Goal: Task Accomplishment & Management: Use online tool/utility

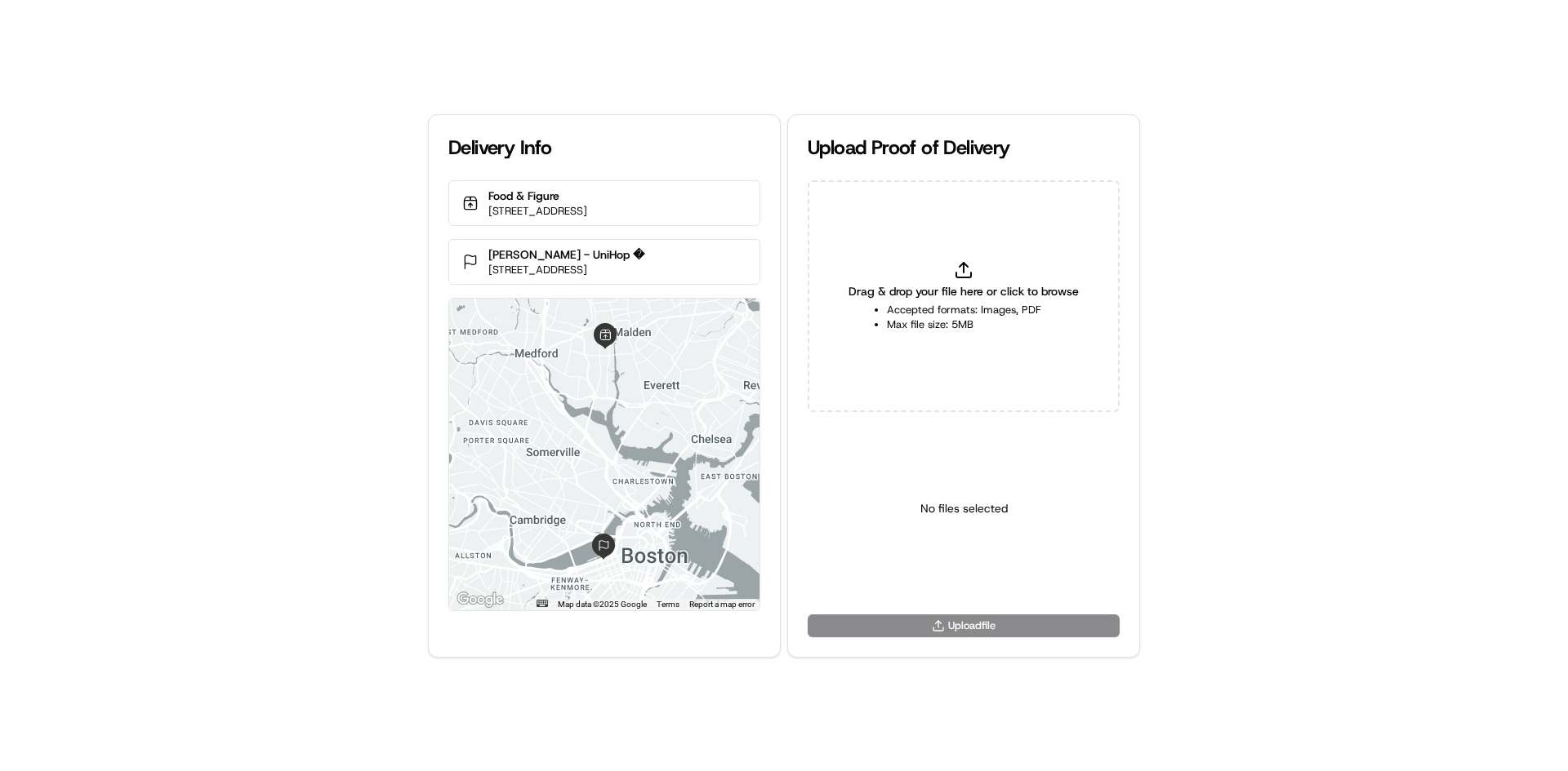
type input "C:\fakepath\HandedToCustomer (1).png"
click at [971, 572] on html "Delivery Info Food & Figure [STREET_ADDRESS] [PERSON_NAME][GEOGRAPHIC_DATA] - U…" at bounding box center [784, 385] width 1568 height 771
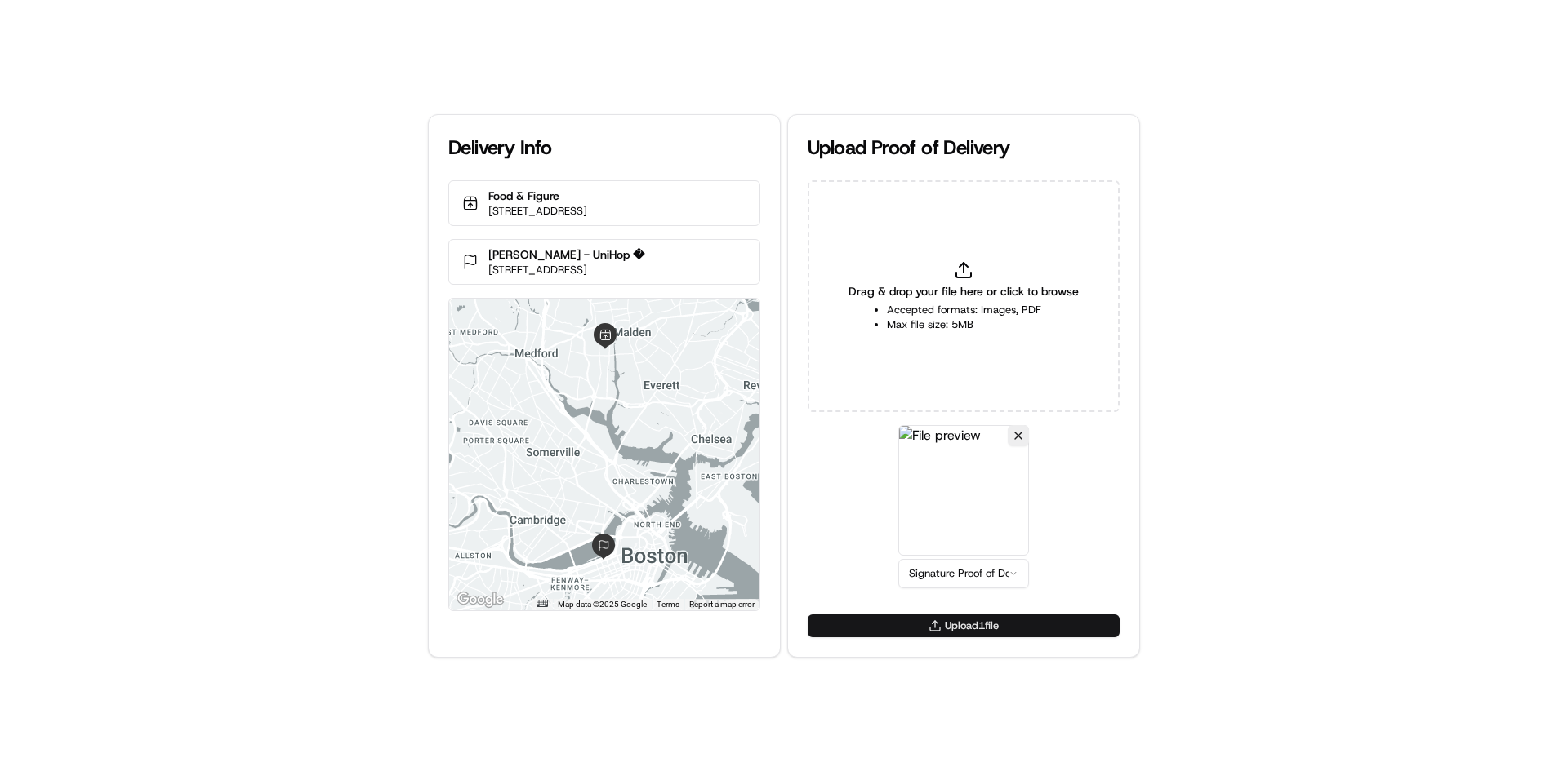
click at [941, 626] on button "Upload 1 file" at bounding box center [963, 626] width 312 height 23
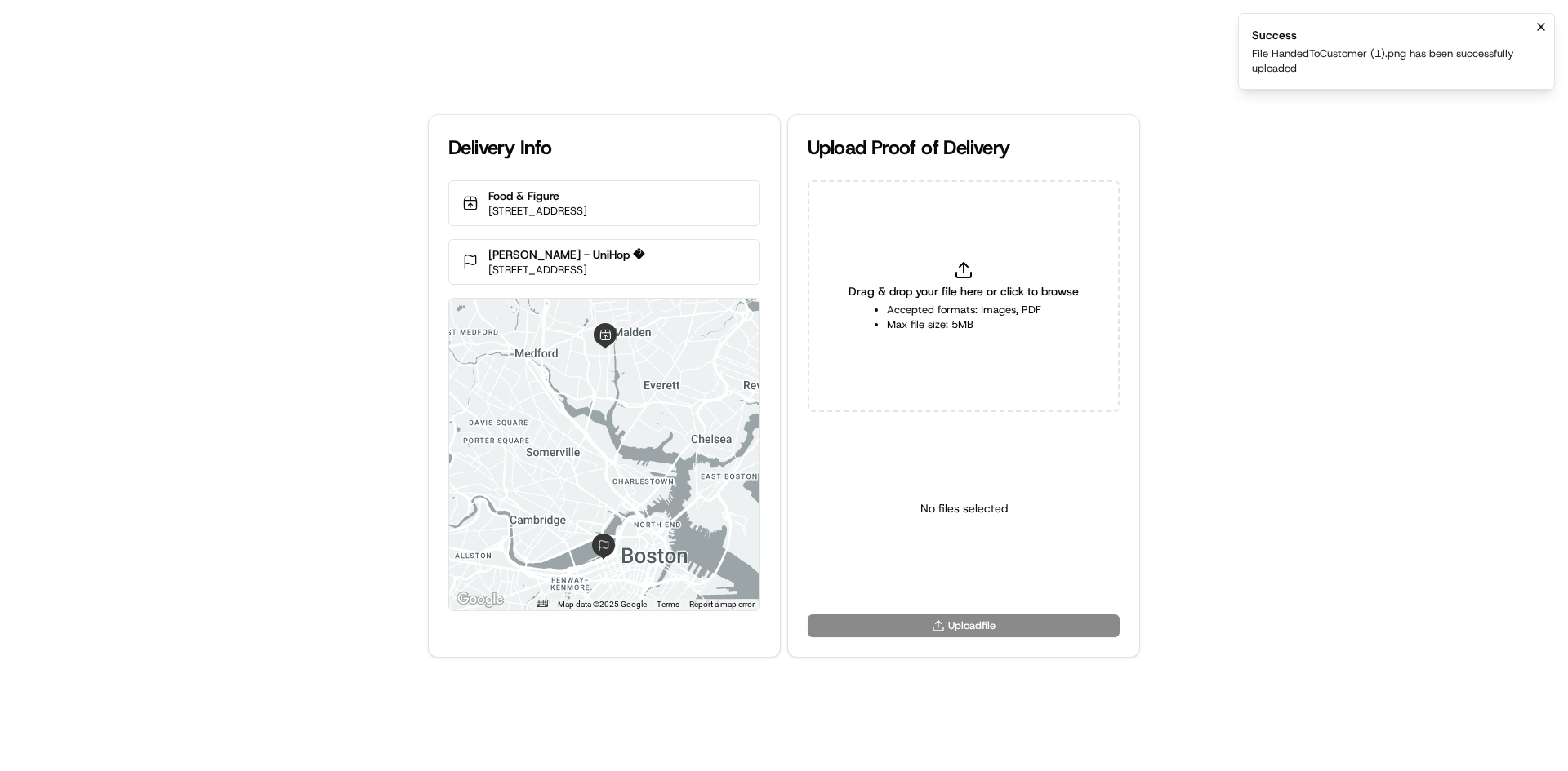
click at [1340, 290] on div "Delivery Info Food & Figure [STREET_ADDRESS] [PERSON_NAME][GEOGRAPHIC_DATA] - U…" at bounding box center [784, 385] width 1568 height 771
